Goal: Download file/media

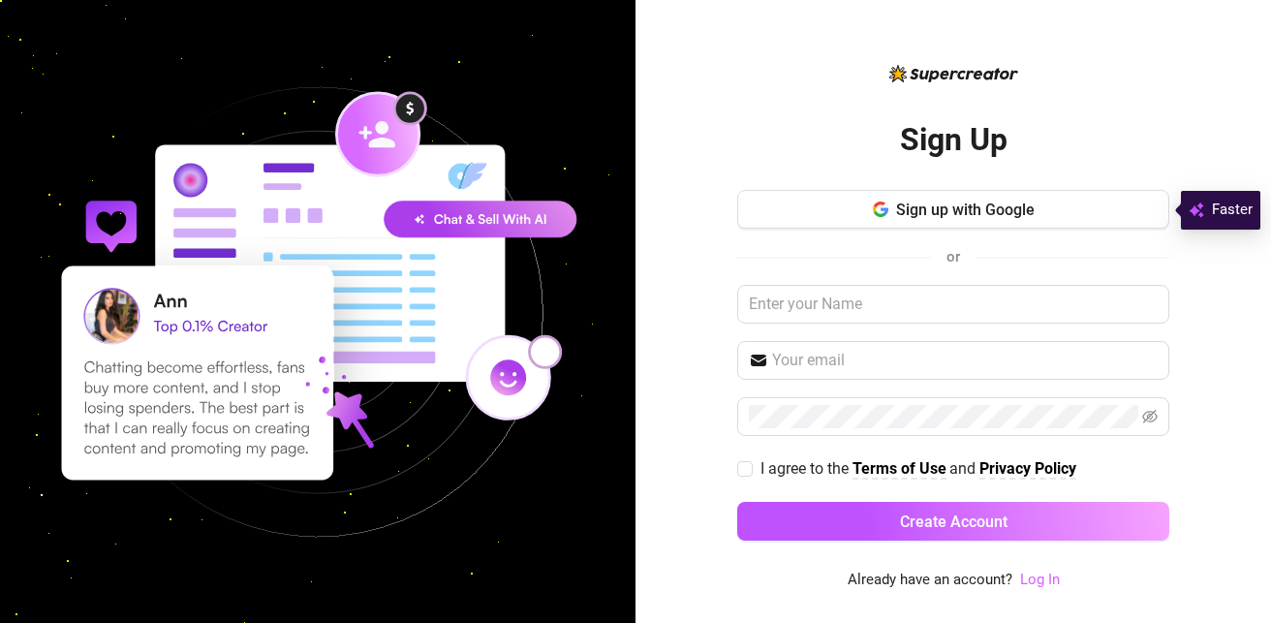
click at [1027, 577] on link "Log In" at bounding box center [1040, 579] width 40 height 17
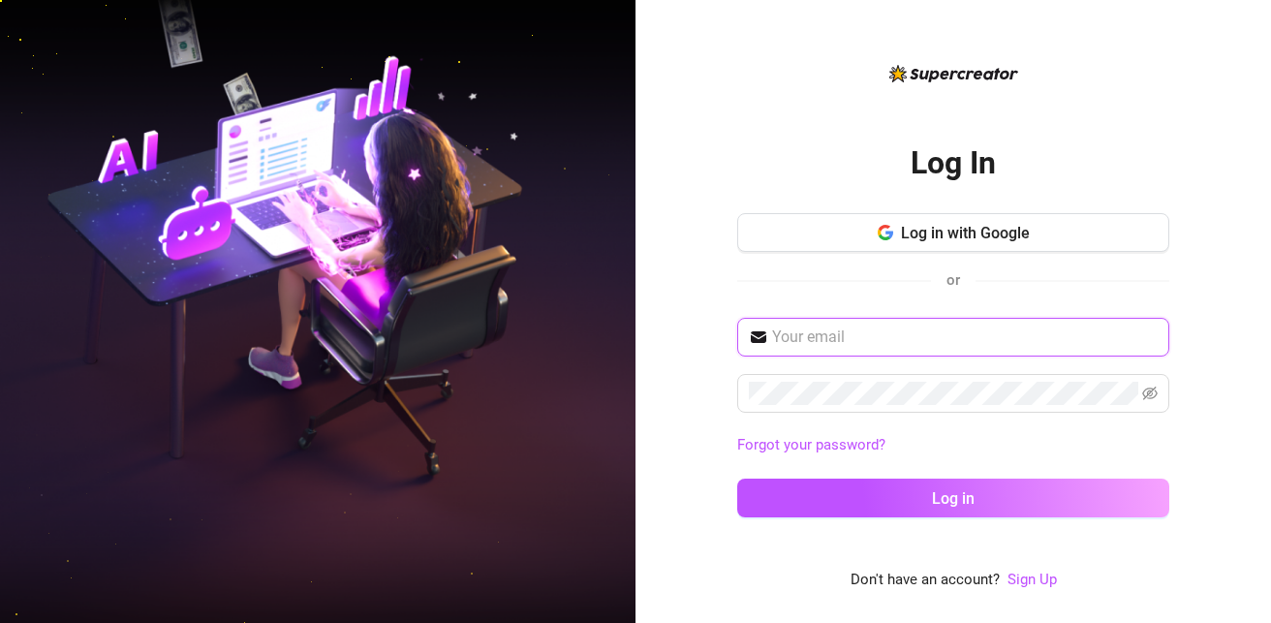
drag, startPoint x: 988, startPoint y: 332, endPoint x: 951, endPoint y: 330, distance: 37.8
click at [951, 330] on input "text" at bounding box center [965, 337] width 386 height 23
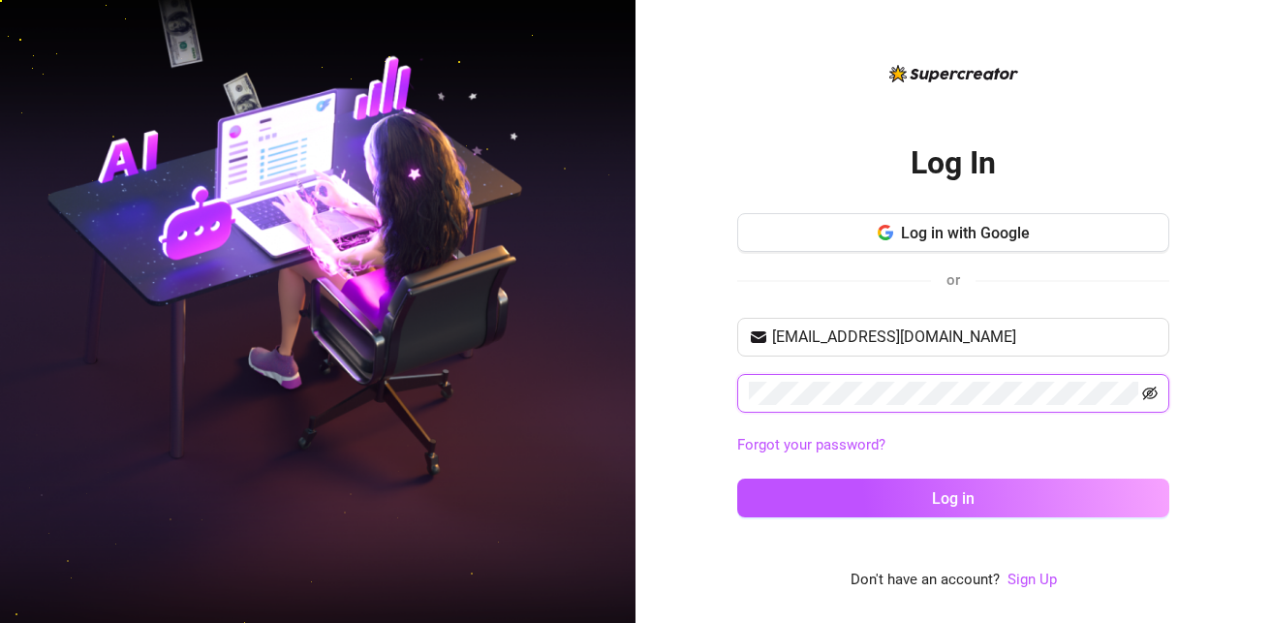
click at [1156, 392] on icon "eye-invisible" at bounding box center [1151, 394] width 16 height 14
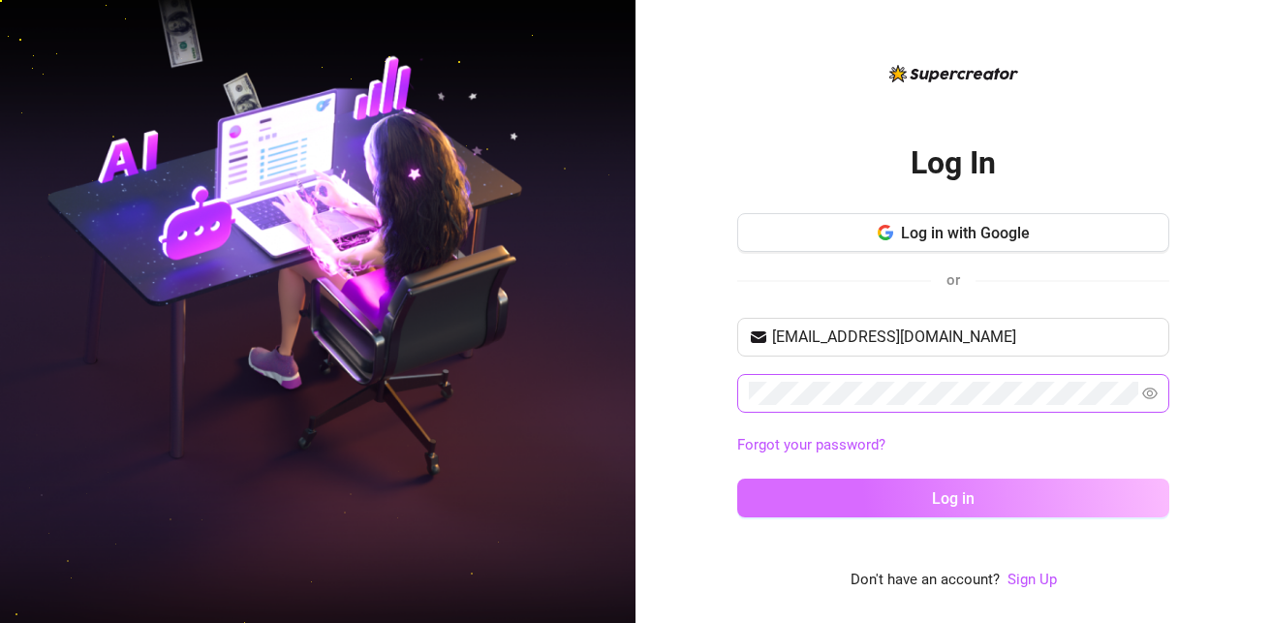
click at [1006, 497] on button "Log in" at bounding box center [953, 498] width 432 height 39
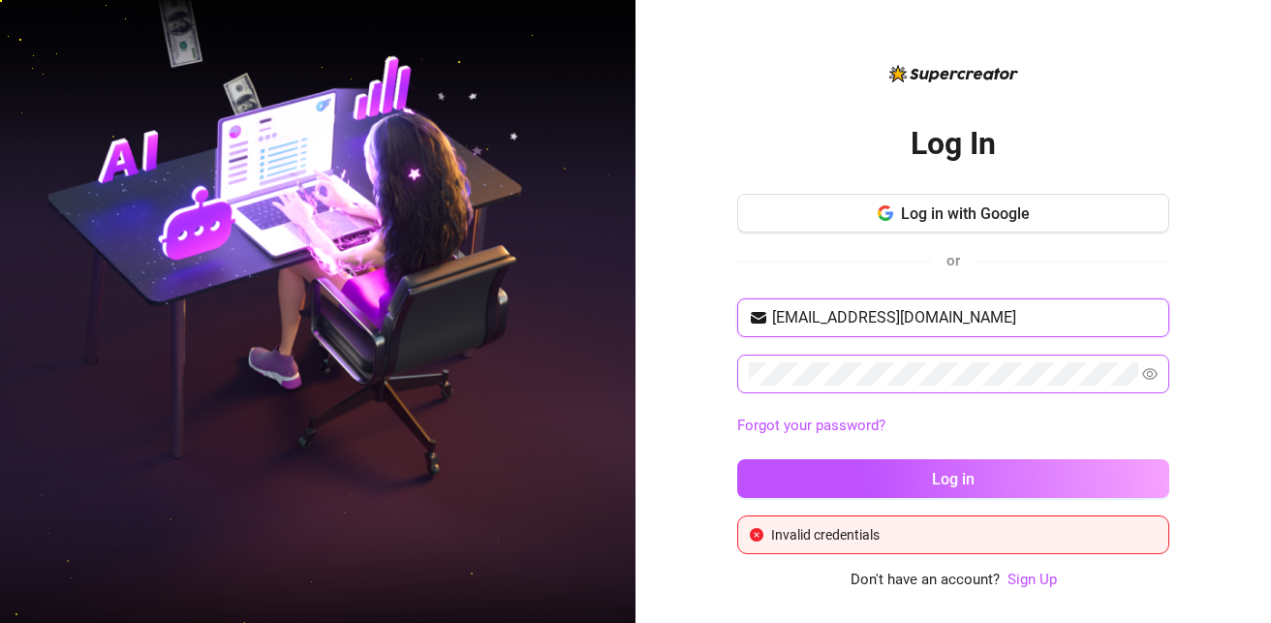
click at [852, 318] on input "oluwalonidjery@gmail.com" at bounding box center [965, 317] width 386 height 23
click at [859, 319] on input "oluwalonidjery@gmail.com" at bounding box center [965, 317] width 386 height 23
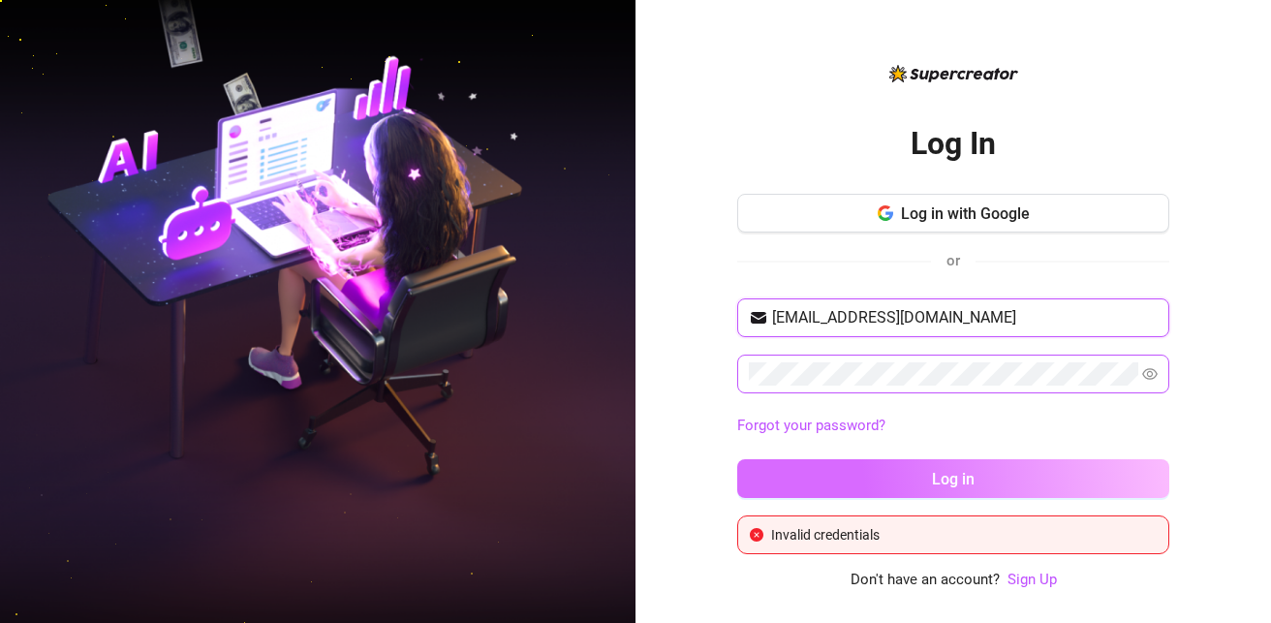
type input "oluwalonidjerry@gmail.com"
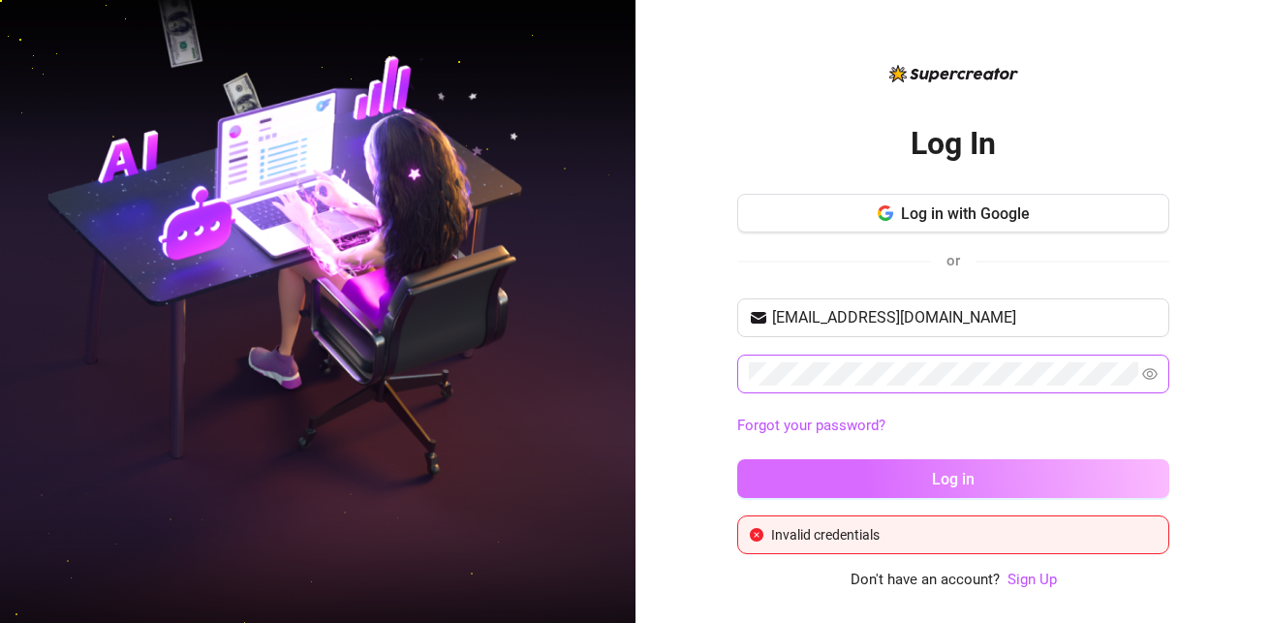
click at [948, 479] on span "Log in" at bounding box center [953, 479] width 43 height 18
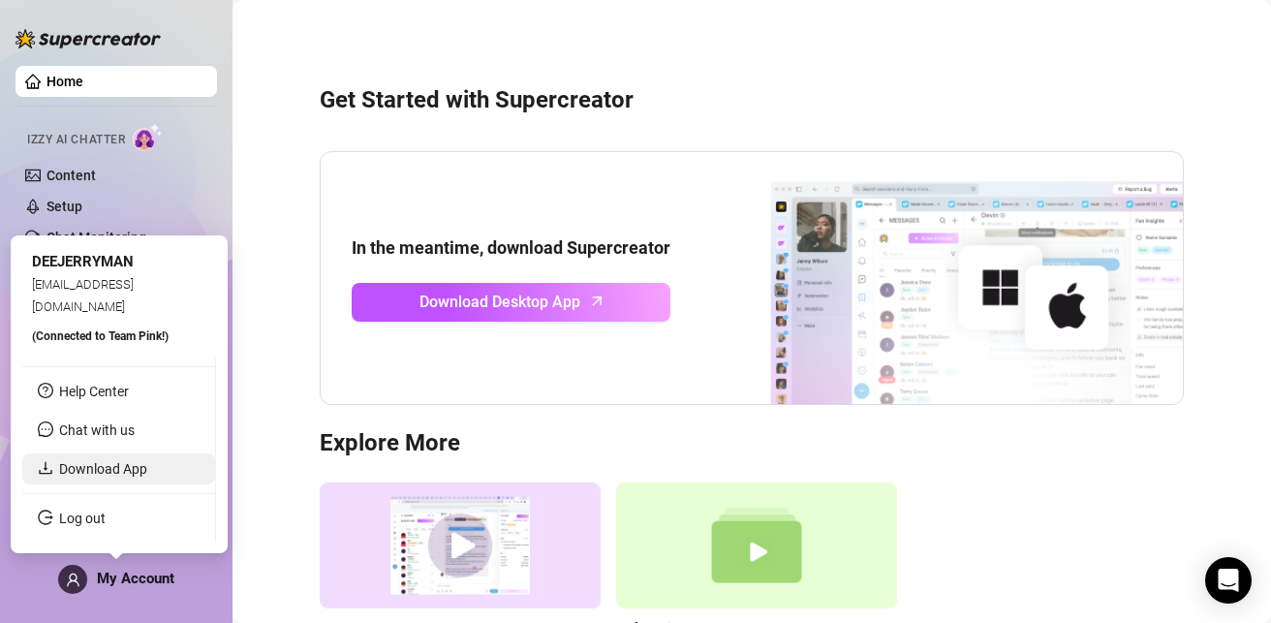
click at [120, 463] on link "Download App" at bounding box center [103, 469] width 88 height 16
click at [140, 575] on span "My Account" at bounding box center [136, 578] width 78 height 17
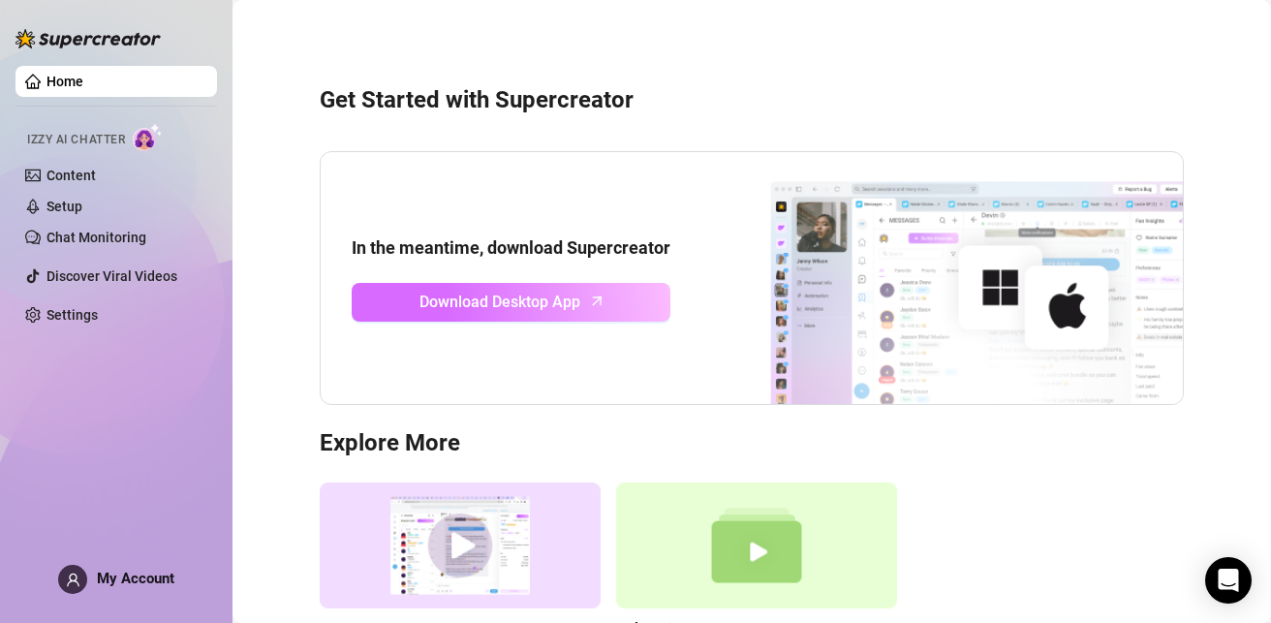
click at [516, 307] on span "Download Desktop App" at bounding box center [500, 302] width 161 height 24
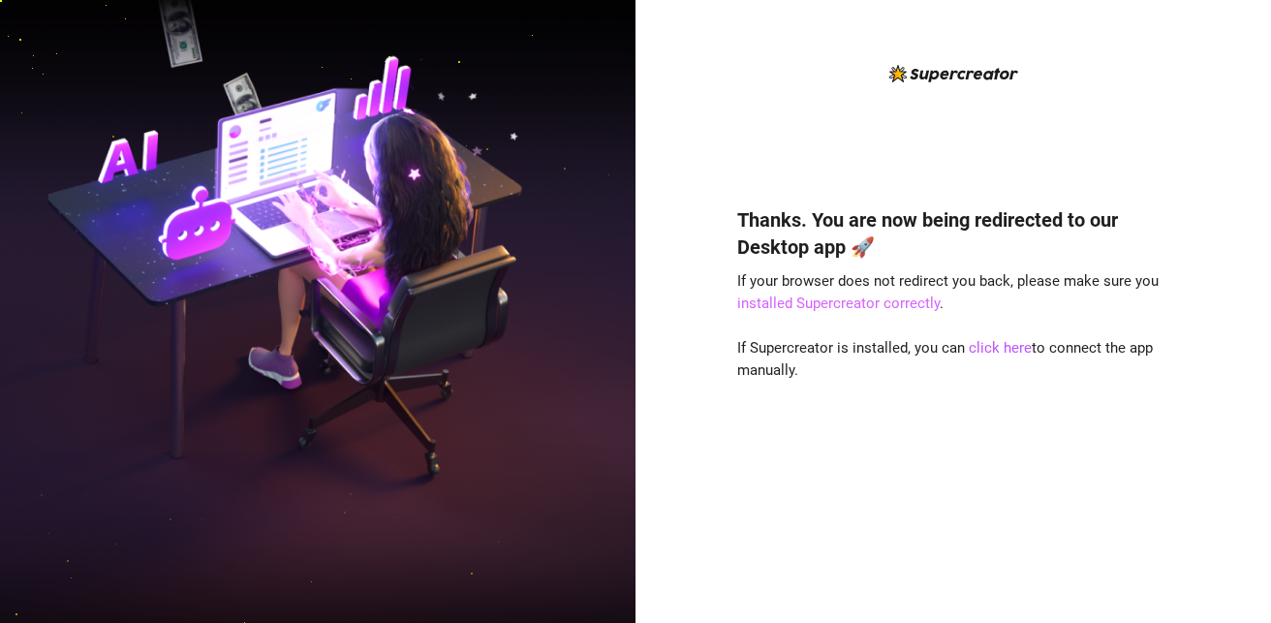
click at [827, 306] on link "installed Supercreator correctly" at bounding box center [838, 303] width 203 height 17
click at [993, 343] on link "click here" at bounding box center [1000, 347] width 63 height 17
click at [1005, 344] on link "click here" at bounding box center [1000, 347] width 63 height 17
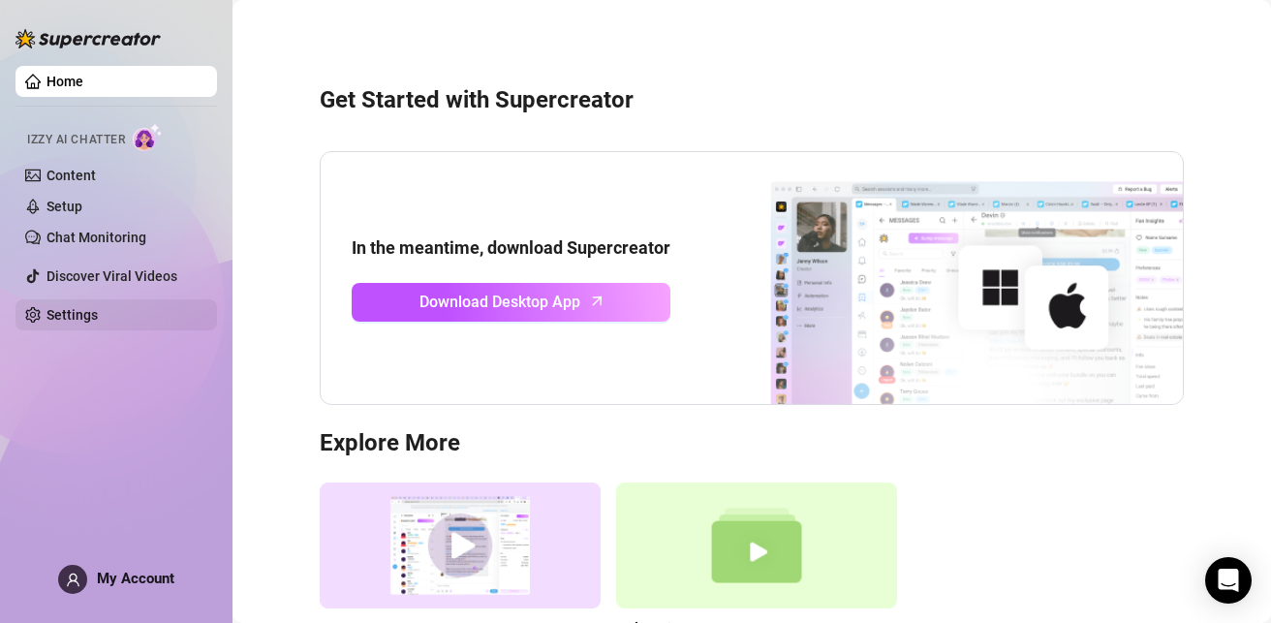
click at [80, 317] on link "Settings" at bounding box center [72, 315] width 51 height 16
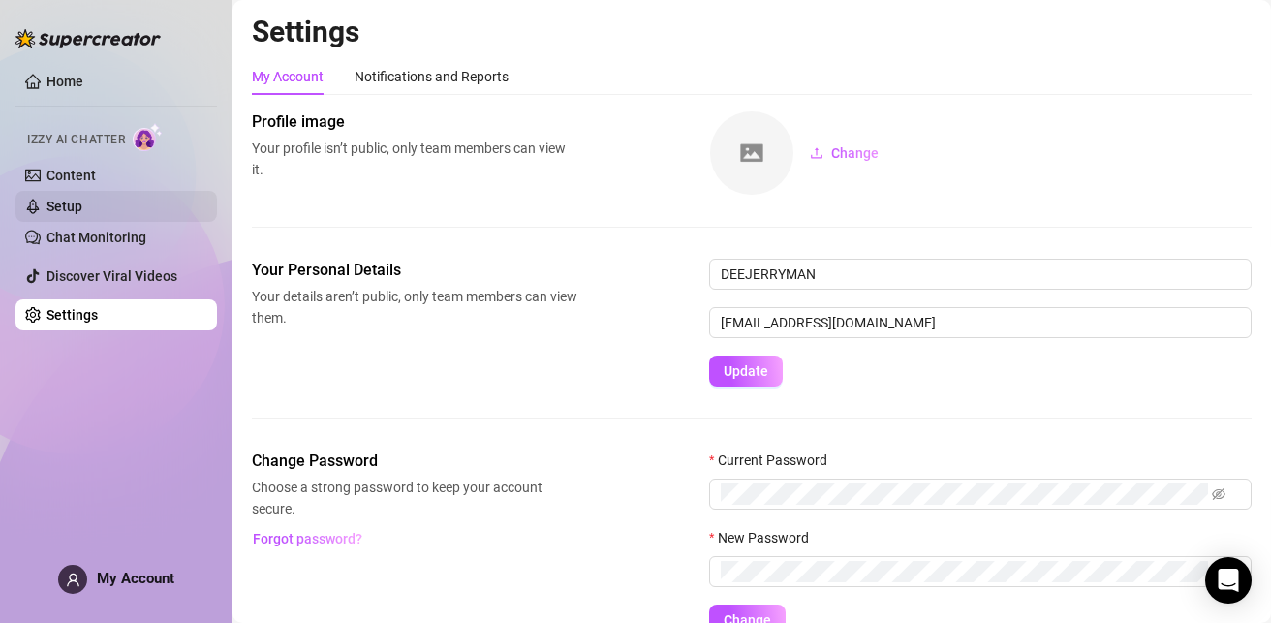
click at [68, 204] on link "Setup" at bounding box center [65, 207] width 36 height 16
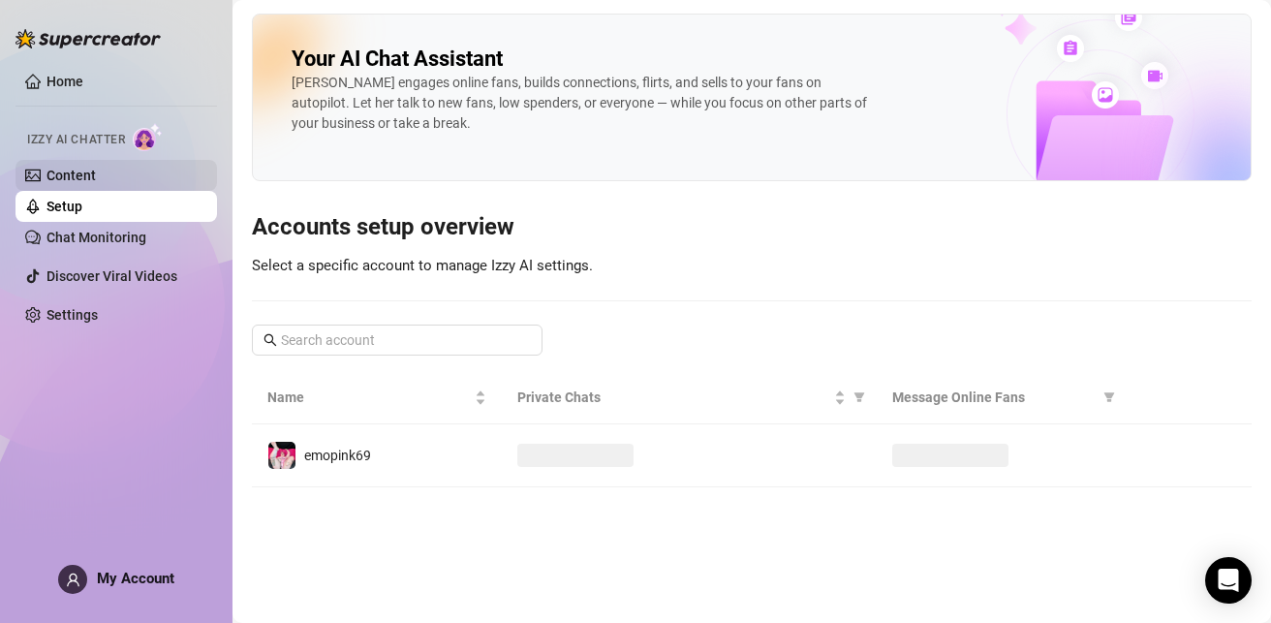
click at [78, 168] on link "Content" at bounding box center [71, 176] width 49 height 16
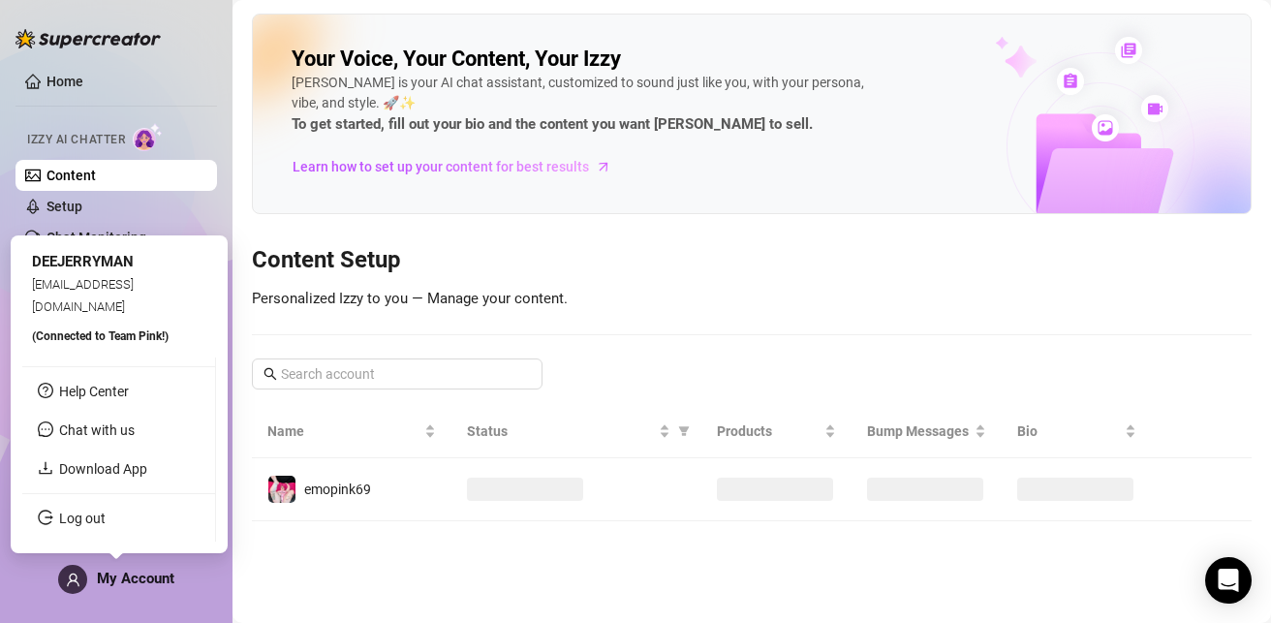
click at [108, 578] on span "My Account" at bounding box center [136, 578] width 78 height 17
click at [117, 387] on link "Help Center" at bounding box center [94, 392] width 70 height 16
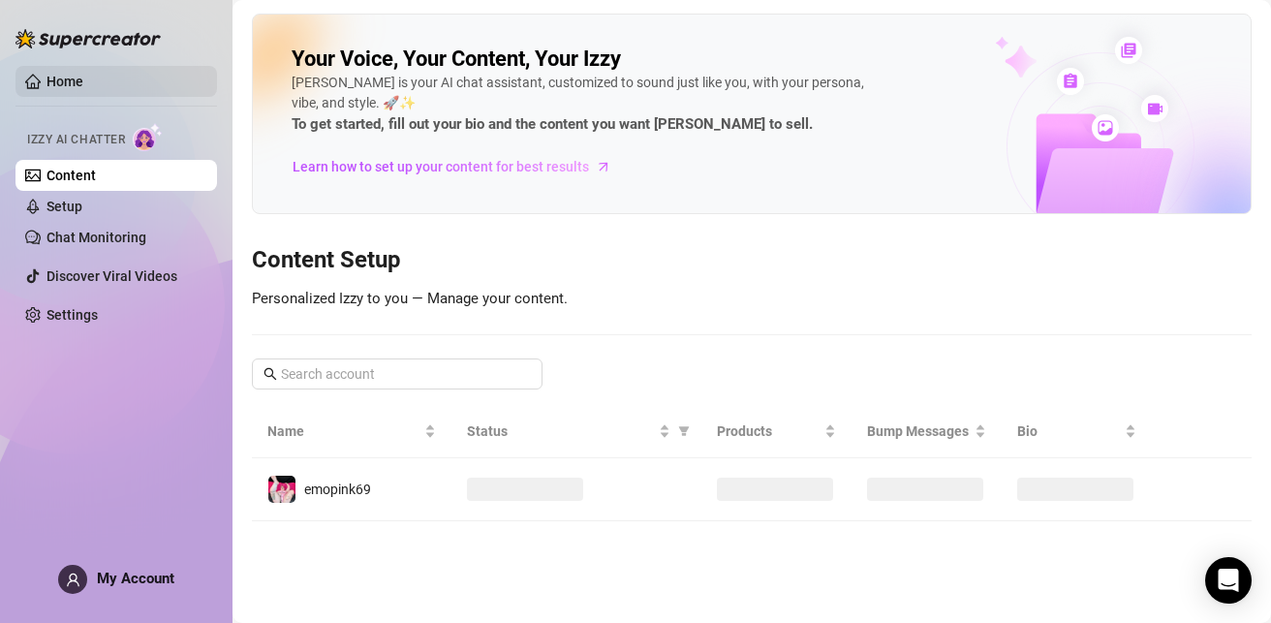
click at [64, 74] on link "Home" at bounding box center [65, 82] width 37 height 16
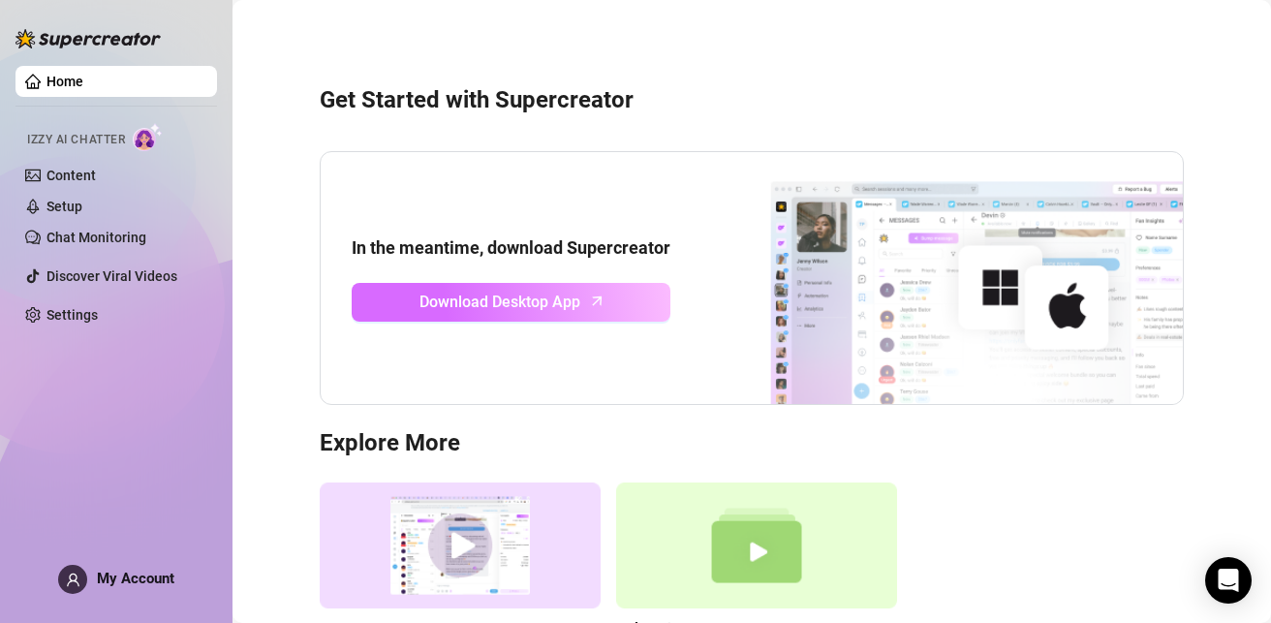
click at [512, 301] on span "Download Desktop App" at bounding box center [500, 302] width 161 height 24
